Goal: Navigation & Orientation: Understand site structure

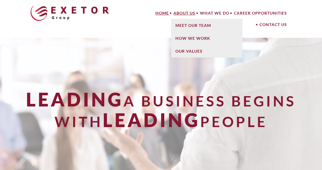
click at [185, 11] on link "About Us" at bounding box center [184, 12] width 27 height 11
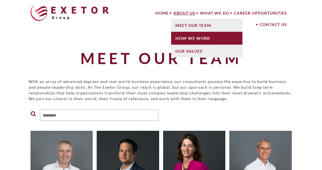
click at [186, 36] on link "How We Work" at bounding box center [206, 38] width 71 height 13
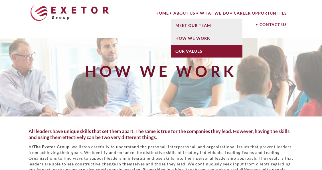
click at [190, 48] on link "Our Values" at bounding box center [206, 51] width 71 height 13
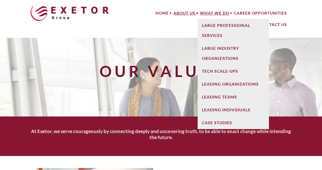
click at [208, 12] on link "What We Do" at bounding box center [215, 12] width 34 height 11
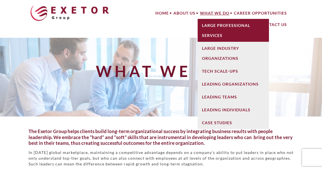
click at [214, 25] on link "Large Professional Services" at bounding box center [233, 30] width 71 height 23
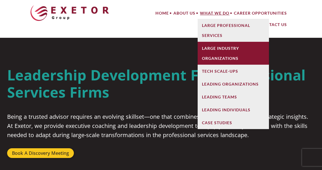
click at [212, 49] on link "Large Industry Organizations" at bounding box center [233, 53] width 71 height 23
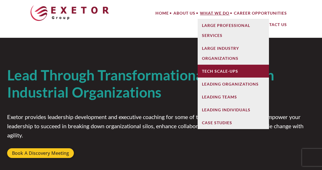
click at [215, 67] on link "Tech Scale-Ups" at bounding box center [233, 71] width 71 height 13
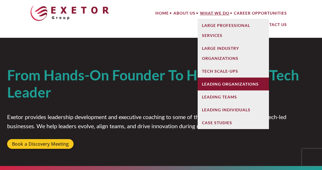
click at [213, 85] on link "Leading Organizations" at bounding box center [233, 83] width 71 height 13
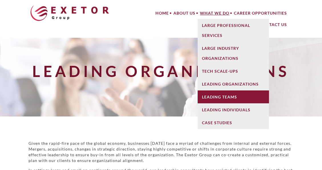
click at [214, 93] on link "Leading Teams" at bounding box center [233, 96] width 71 height 13
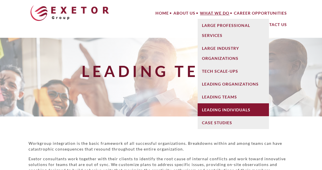
click at [215, 104] on link "Leading Individuals" at bounding box center [233, 109] width 71 height 13
